Goal: Task Accomplishment & Management: Manage account settings

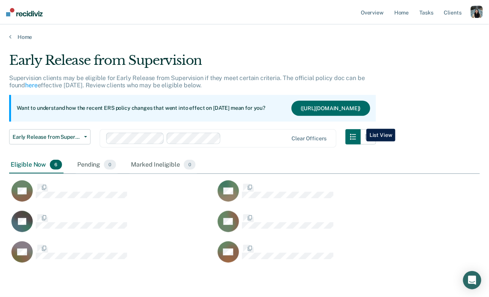
scroll to position [187, 471]
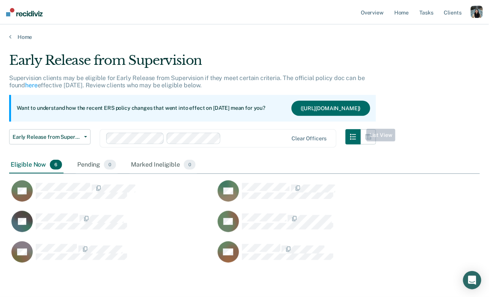
click at [479, 7] on div "button" at bounding box center [477, 12] width 12 height 12
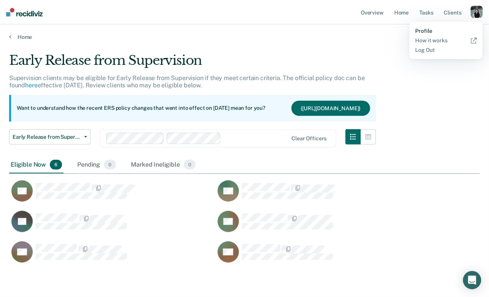
click at [435, 31] on link "Profile" at bounding box center [446, 31] width 61 height 6
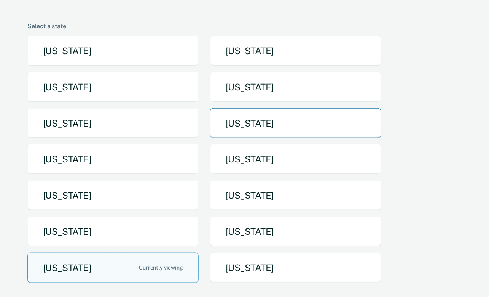
scroll to position [44, 0]
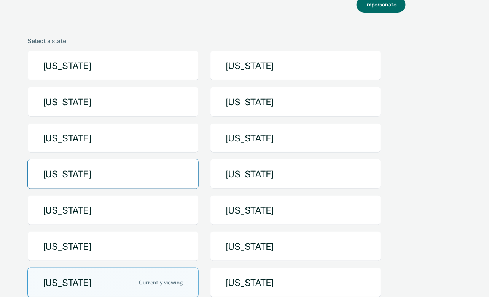
click at [151, 170] on button "[US_STATE]" at bounding box center [112, 174] width 171 height 30
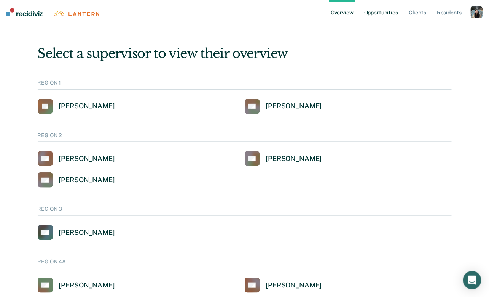
click at [379, 19] on link "Opportunities" at bounding box center [381, 12] width 37 height 24
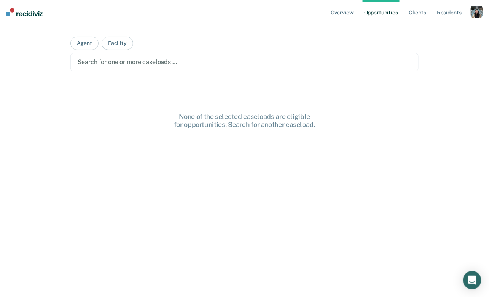
click at [197, 67] on div "Search for one or more caseloads …" at bounding box center [245, 62] width 336 height 10
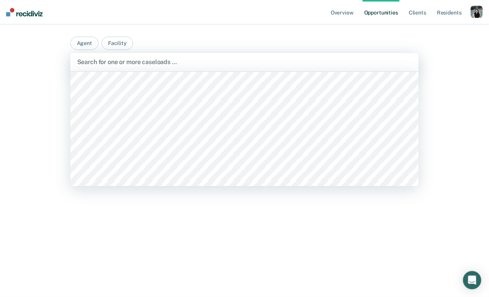
scroll to position [744, 0]
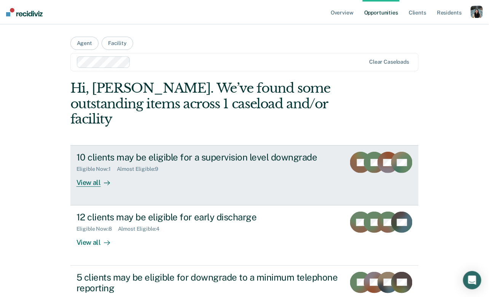
click at [146, 164] on div "10 clients may be eligible for a supervision level downgrade Eligible Now : 1 A…" at bounding box center [218, 169] width 282 height 35
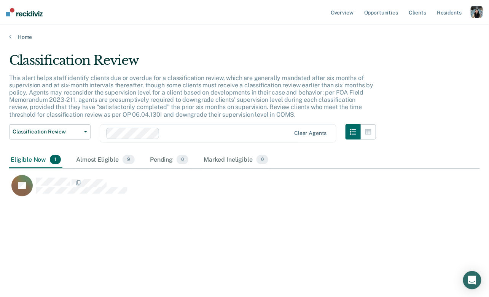
scroll to position [187, 471]
click at [116, 165] on div "Almost Eligible 9" at bounding box center [106, 160] width 62 height 17
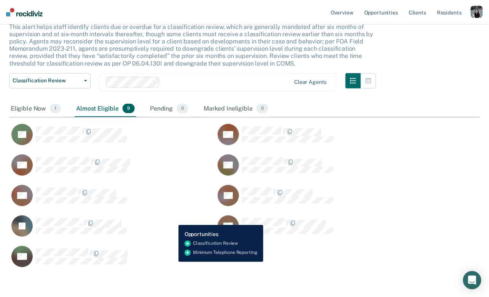
scroll to position [51, 0]
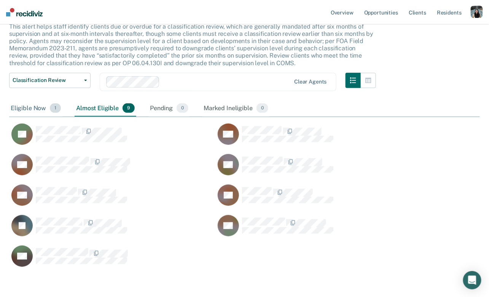
click at [34, 111] on div "Eligible Now 1" at bounding box center [35, 108] width 53 height 17
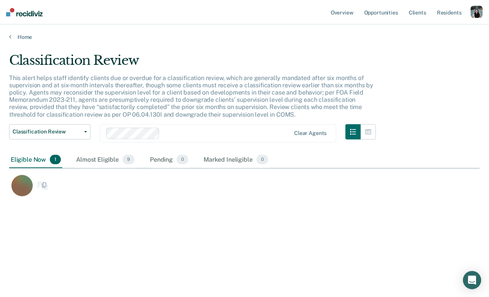
scroll to position [0, 0]
click at [156, 160] on div "Pending 0" at bounding box center [170, 160] width 42 height 17
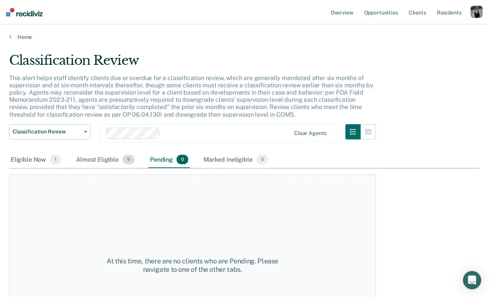
click at [93, 155] on div "Almost Eligible 9" at bounding box center [106, 160] width 62 height 17
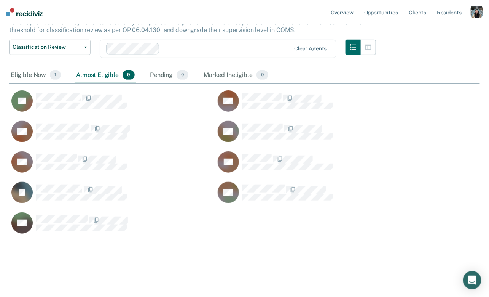
scroll to position [0, 0]
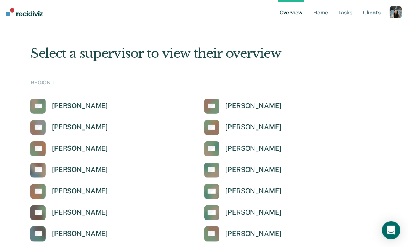
click at [395, 15] on div "button" at bounding box center [396, 12] width 12 height 12
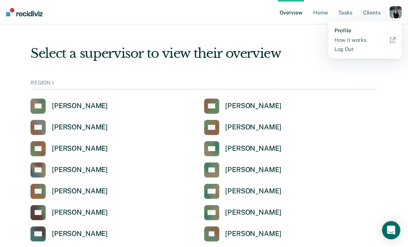
click at [356, 30] on link "Profile" at bounding box center [364, 30] width 61 height 6
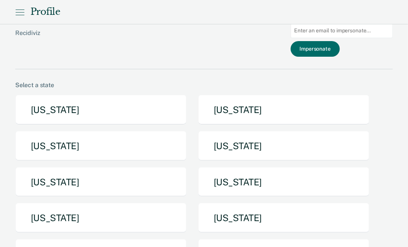
click at [343, 29] on input at bounding box center [342, 30] width 102 height 15
paste input "mikulskil@michigan.gov"
type input "mikulskil@michigan.gov"
click at [337, 46] on button "Impersonate" at bounding box center [315, 49] width 49 height 16
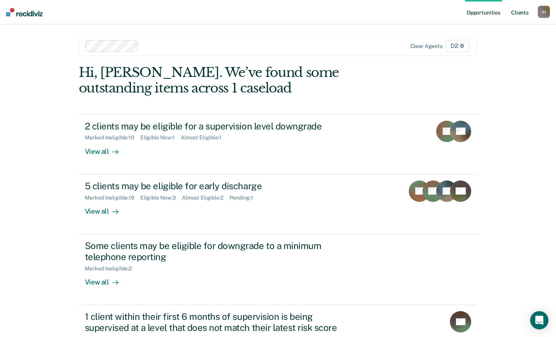
click at [408, 14] on link "Client s" at bounding box center [520, 12] width 21 height 24
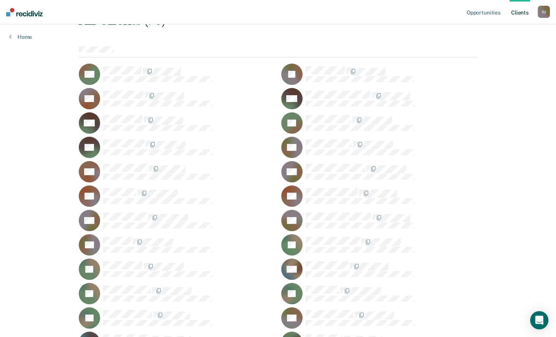
scroll to position [62, 0]
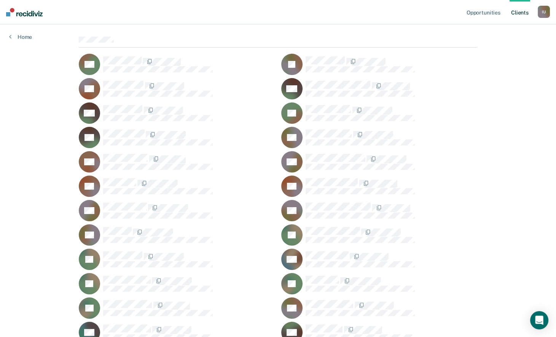
click at [133, 247] on div "JD" at bounding box center [177, 283] width 197 height 21
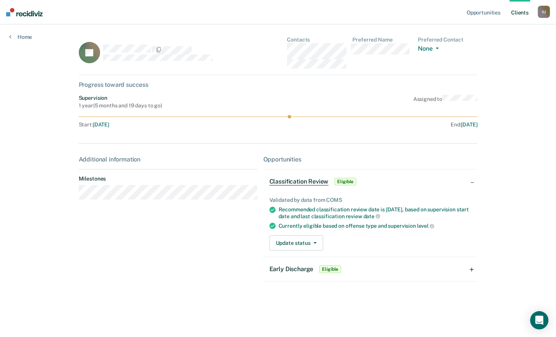
click at [308, 187] on div "Classification Review Eligible" at bounding box center [314, 182] width 89 height 12
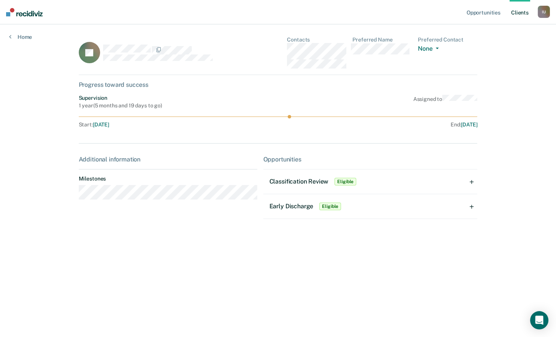
click at [308, 187] on div "Classification Review Eligible" at bounding box center [314, 182] width 89 height 12
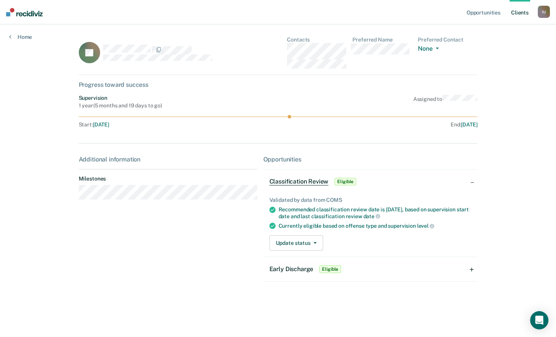
click at [310, 247] on div "Validated by data from COMS Recommended classification review date is Aug 6, 20…" at bounding box center [371, 221] width 214 height 72
click at [408, 13] on link "Opportunities" at bounding box center [483, 12] width 37 height 24
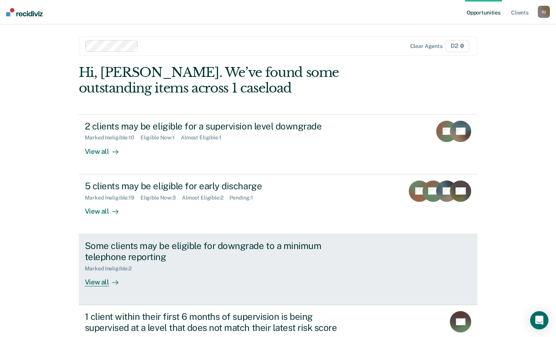
scroll to position [69, 0]
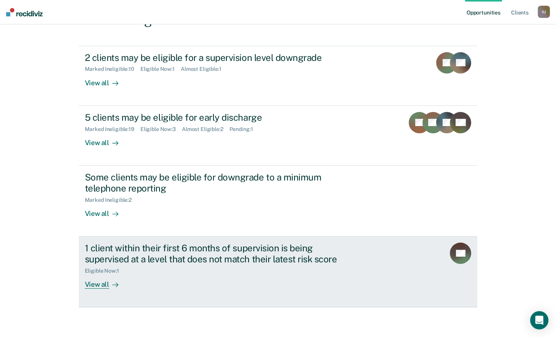
click at [206, 247] on div "1 client within their first 6 months of supervision is being supervised at a le…" at bounding box center [218, 254] width 267 height 22
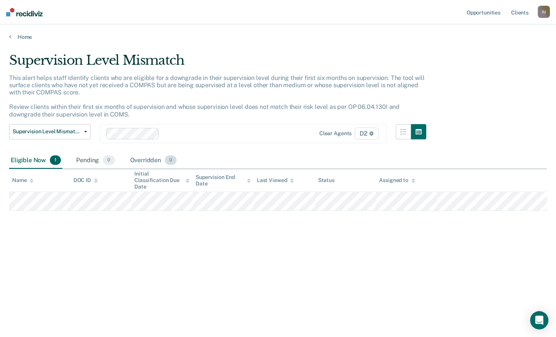
scroll to position [69, 0]
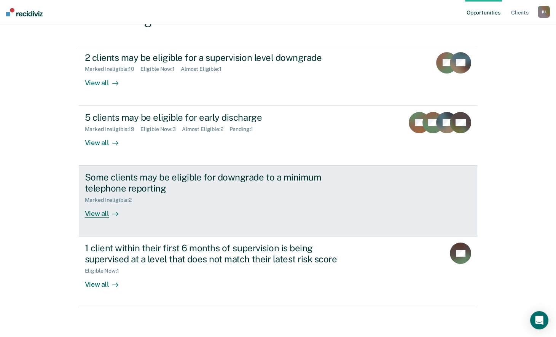
click at [135, 199] on div "Marked Ineligible : 2" at bounding box center [111, 200] width 53 height 6
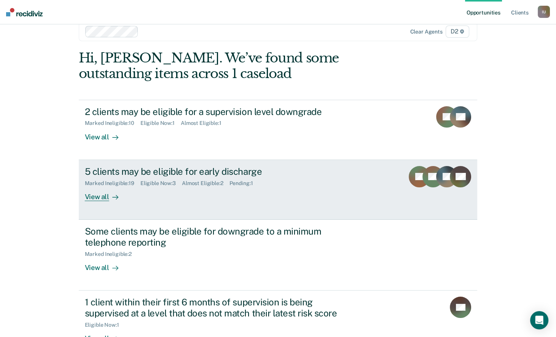
scroll to position [14, 0]
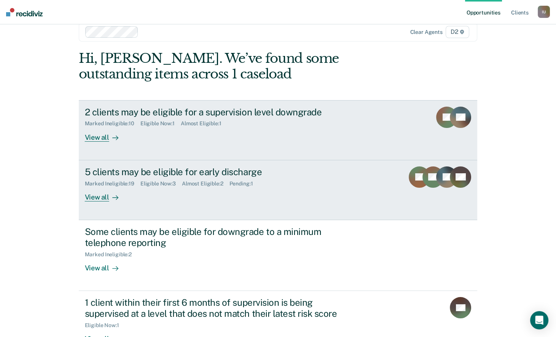
click at [206, 122] on div "Almost Eligible : 1" at bounding box center [204, 123] width 47 height 6
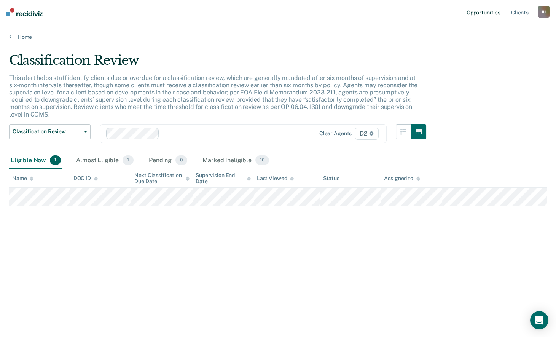
click at [408, 10] on link "Opportunities" at bounding box center [483, 12] width 37 height 24
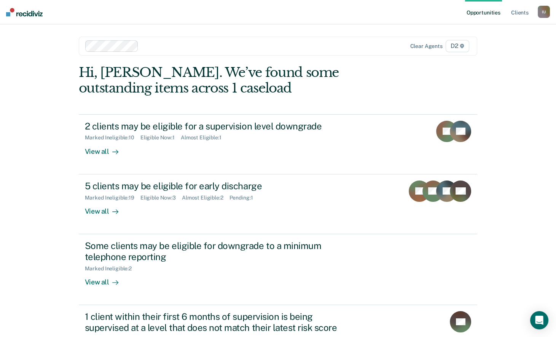
click at [112, 71] on div "Hi, Libby. We’ve found some outstanding items across 1 caseload" at bounding box center [238, 80] width 319 height 31
copy div "Libby"
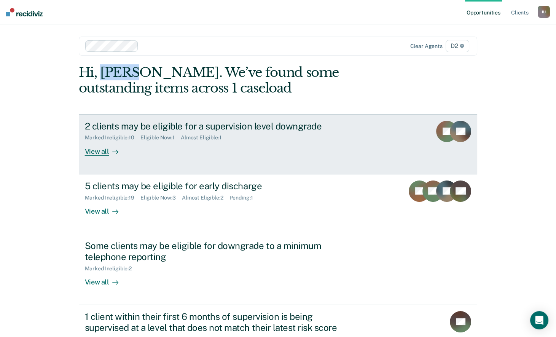
click at [144, 132] on div "Marked Ineligible : 10 Eligible Now : 1 Almost Eligible : 1" at bounding box center [218, 136] width 267 height 10
